Goal: Task Accomplishment & Management: Use online tool/utility

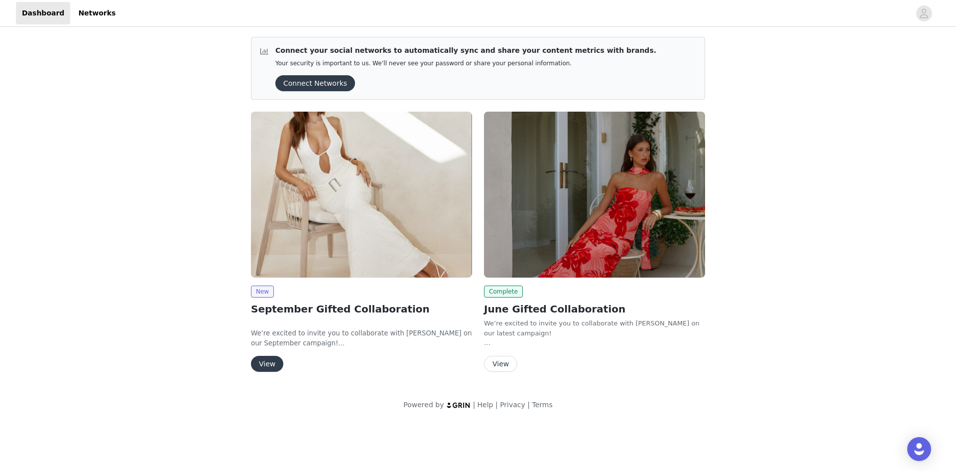
click at [269, 363] on button "View" at bounding box center [267, 363] width 32 height 16
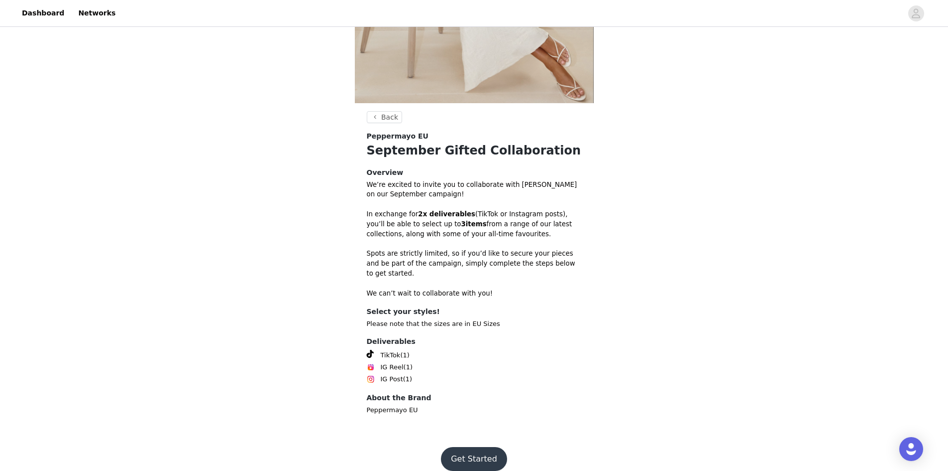
scroll to position [203, 0]
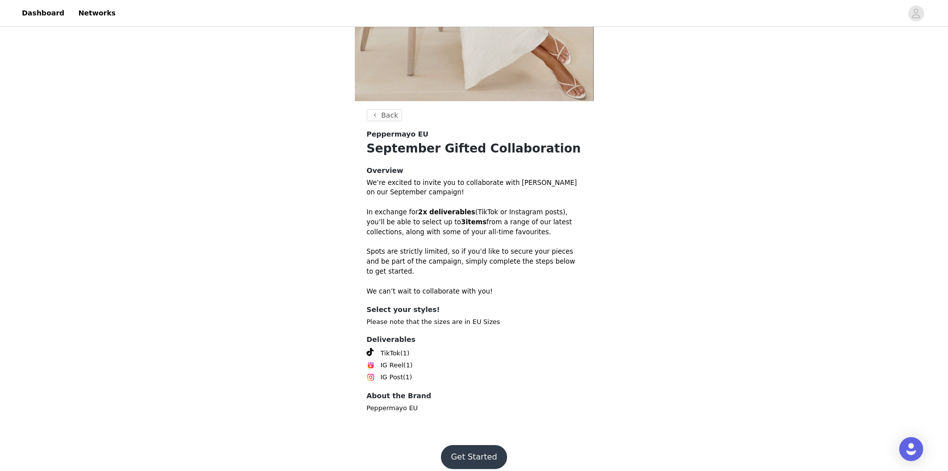
click at [473, 445] on button "Get Started" at bounding box center [474, 457] width 66 height 24
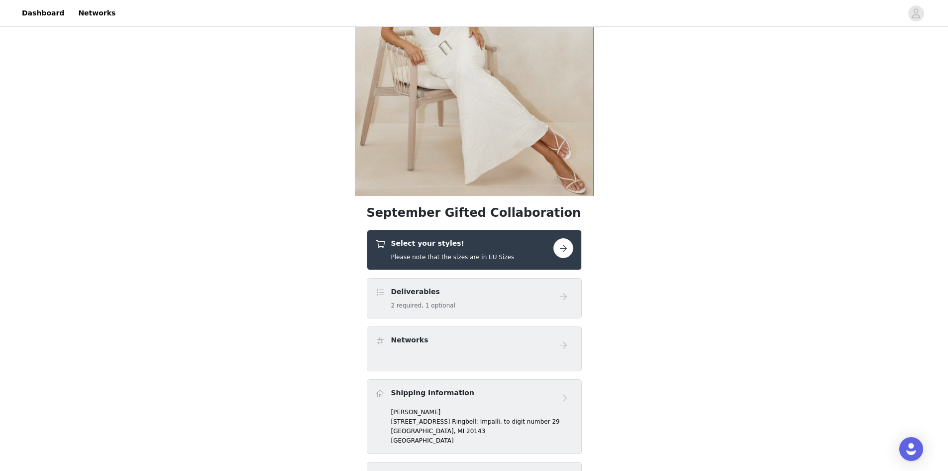
scroll to position [149, 0]
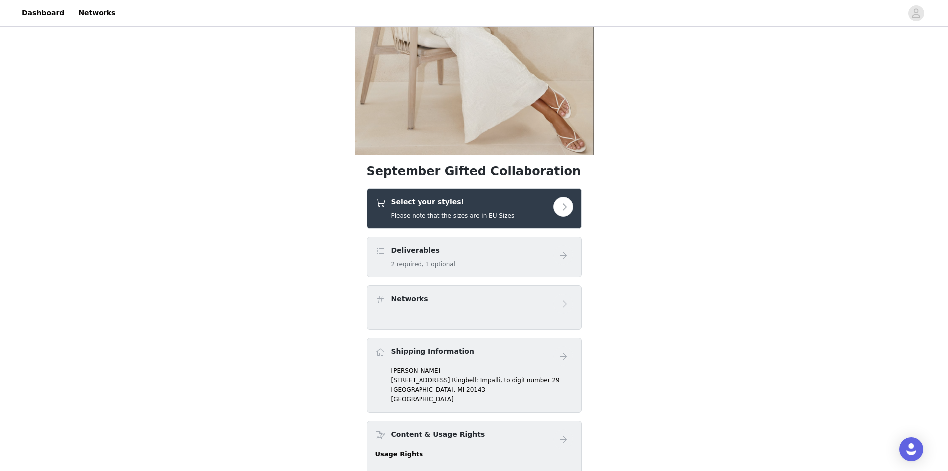
click at [565, 206] on button "button" at bounding box center [564, 207] width 20 height 20
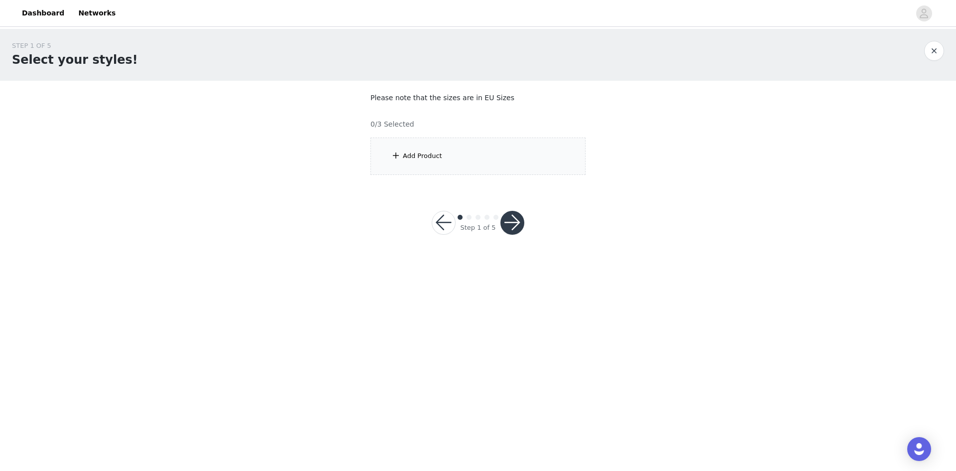
click at [514, 155] on div "Add Product" at bounding box center [477, 155] width 215 height 37
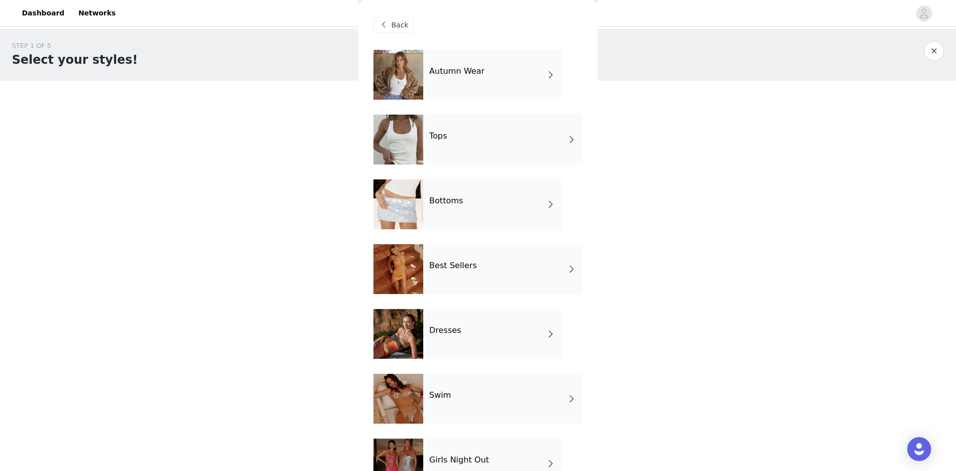
click at [546, 70] on span at bounding box center [551, 75] width 10 height 12
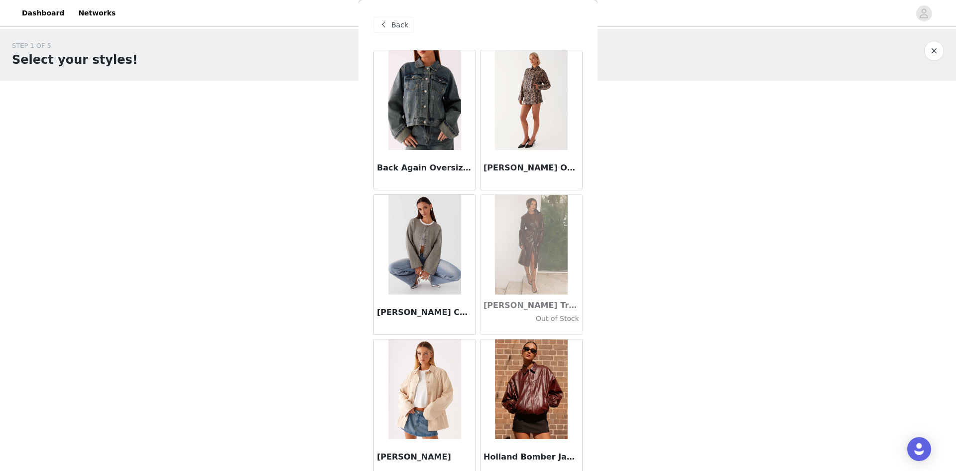
click at [511, 167] on h3 "[PERSON_NAME] Oversized Jacket - Snake" at bounding box center [531, 168] width 96 height 12
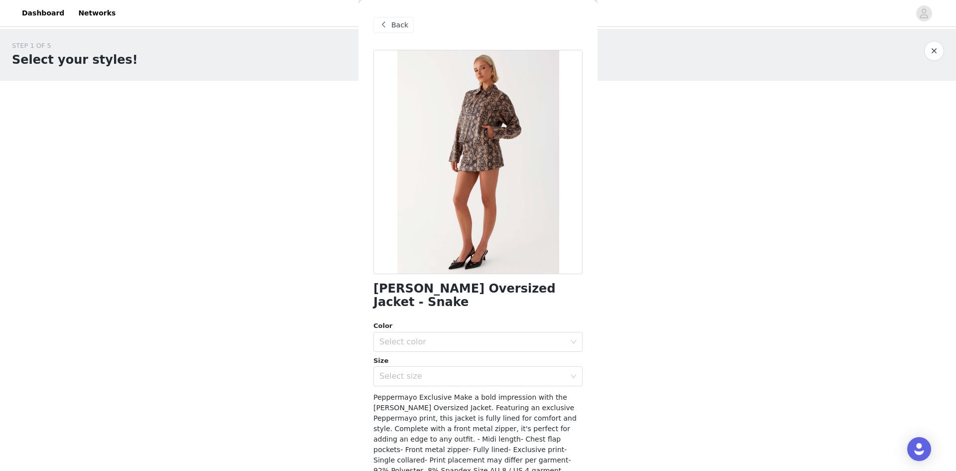
click at [500, 130] on div at bounding box center [477, 162] width 209 height 224
click at [395, 18] on div "Back" at bounding box center [393, 25] width 40 height 16
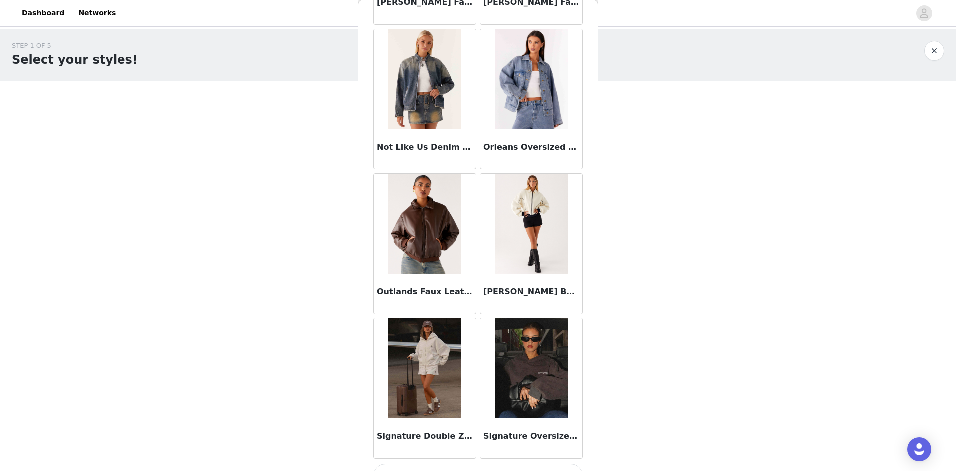
scroll to position [1053, 0]
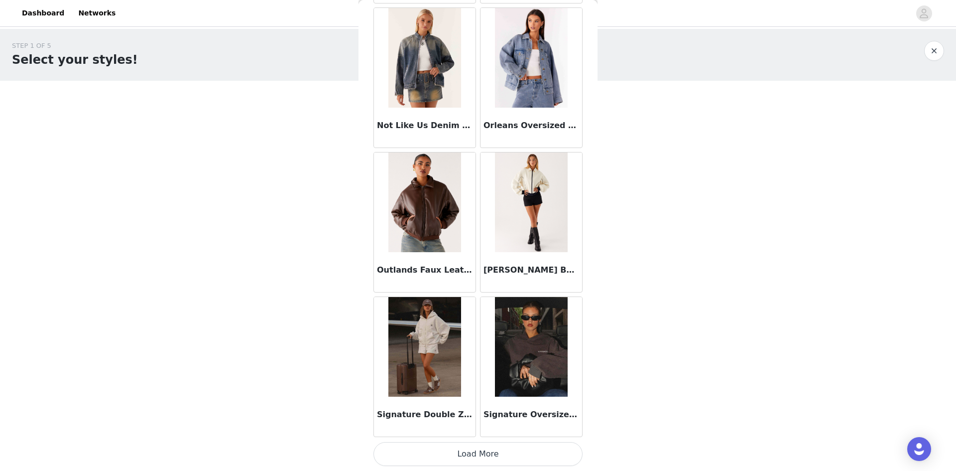
click at [510, 451] on button "Load More" at bounding box center [477, 454] width 209 height 24
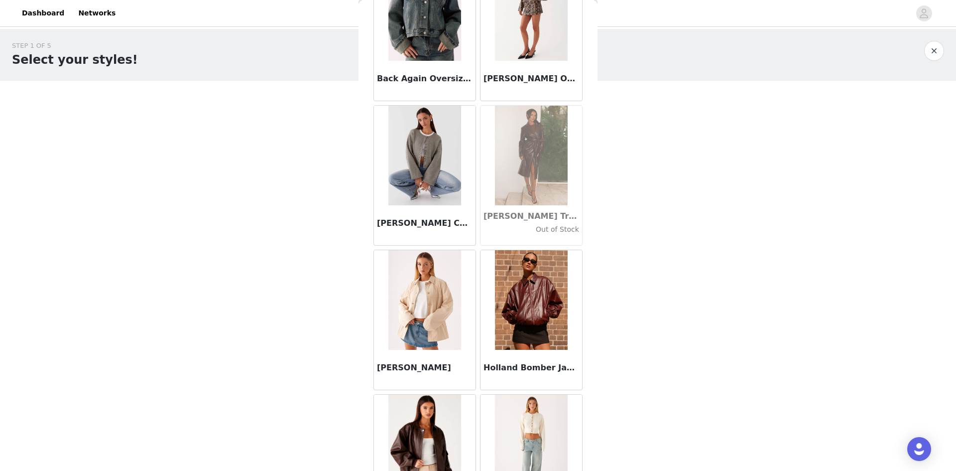
scroll to position [0, 0]
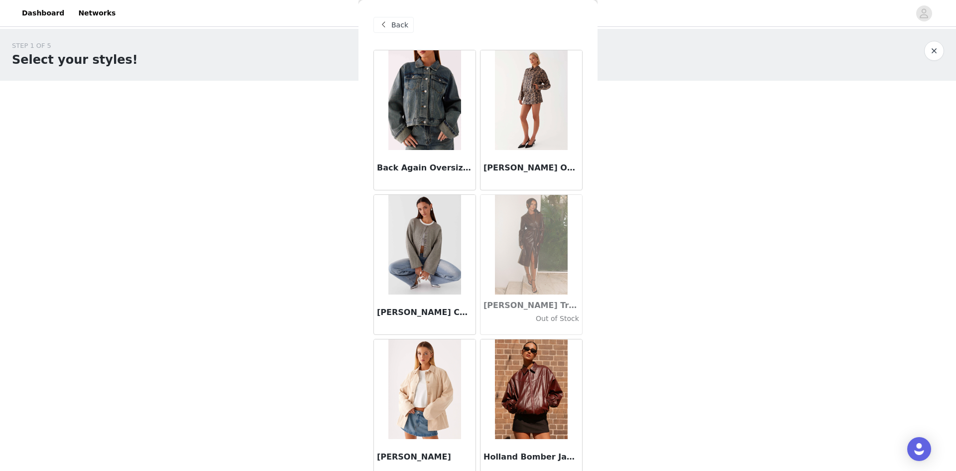
click at [393, 22] on span "Back" at bounding box center [399, 25] width 17 height 10
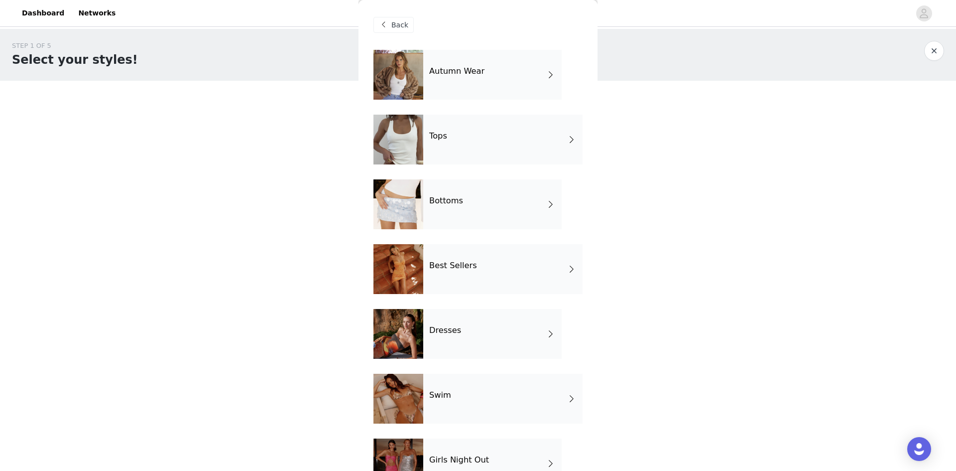
click at [567, 137] on span at bounding box center [572, 139] width 10 height 12
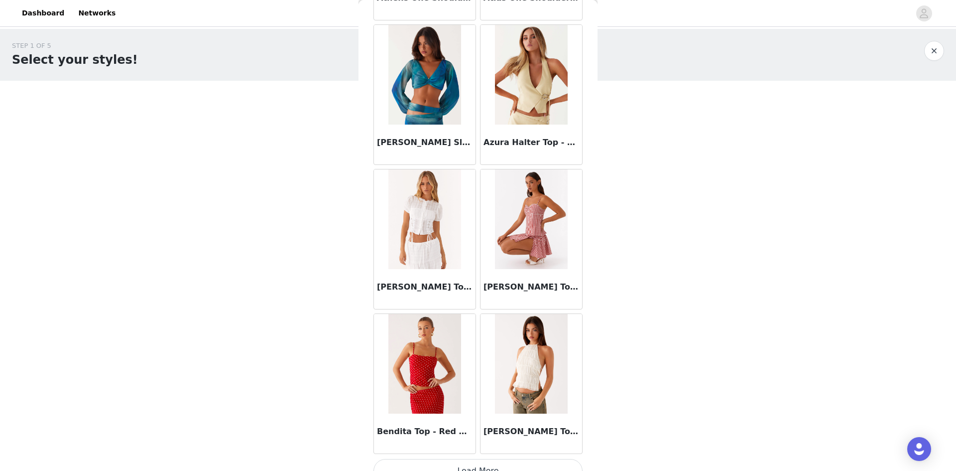
scroll to position [1053, 0]
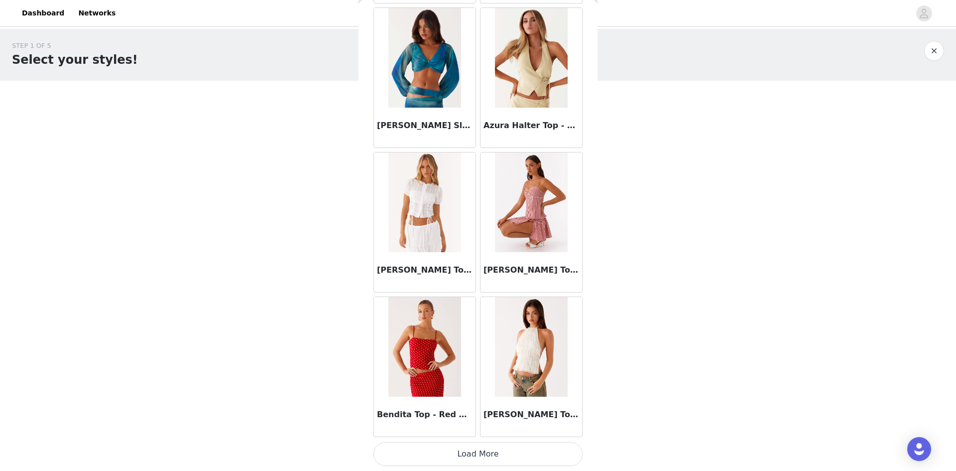
click at [534, 459] on button "Load More" at bounding box center [477, 454] width 209 height 24
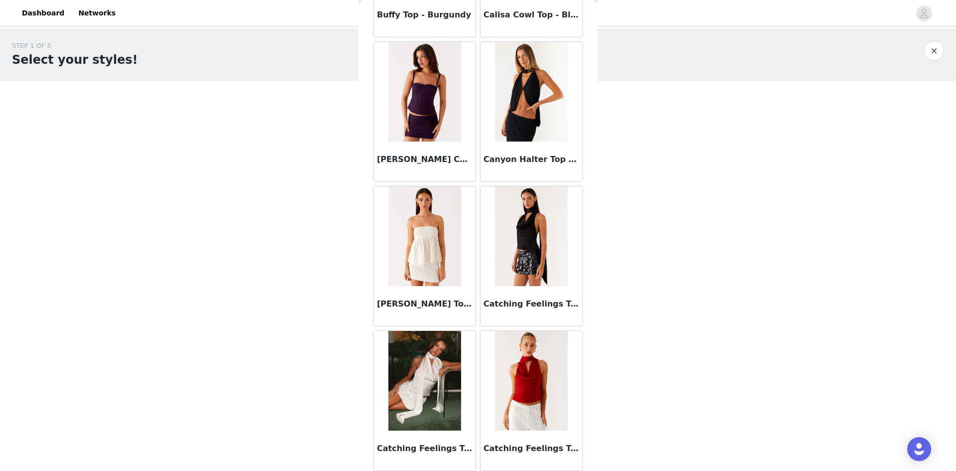
scroll to position [2497, 0]
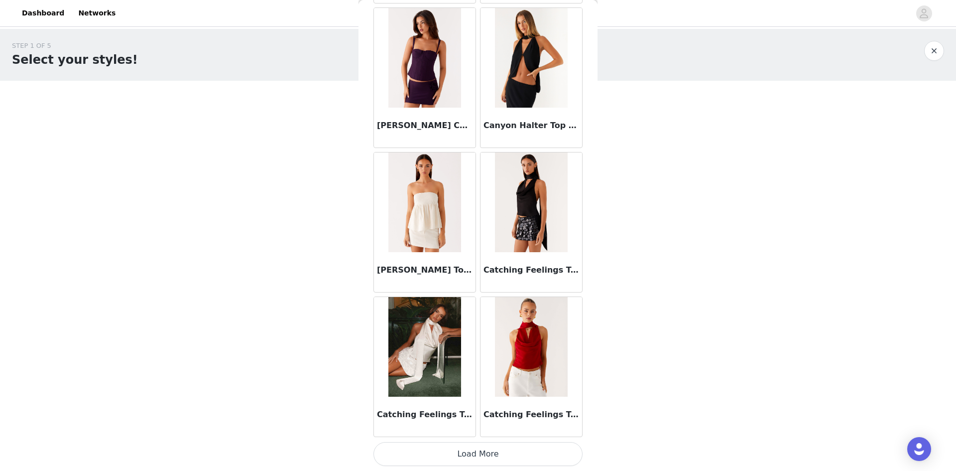
click at [545, 448] on button "Load More" at bounding box center [477, 454] width 209 height 24
